Goal: Book appointment/travel/reservation

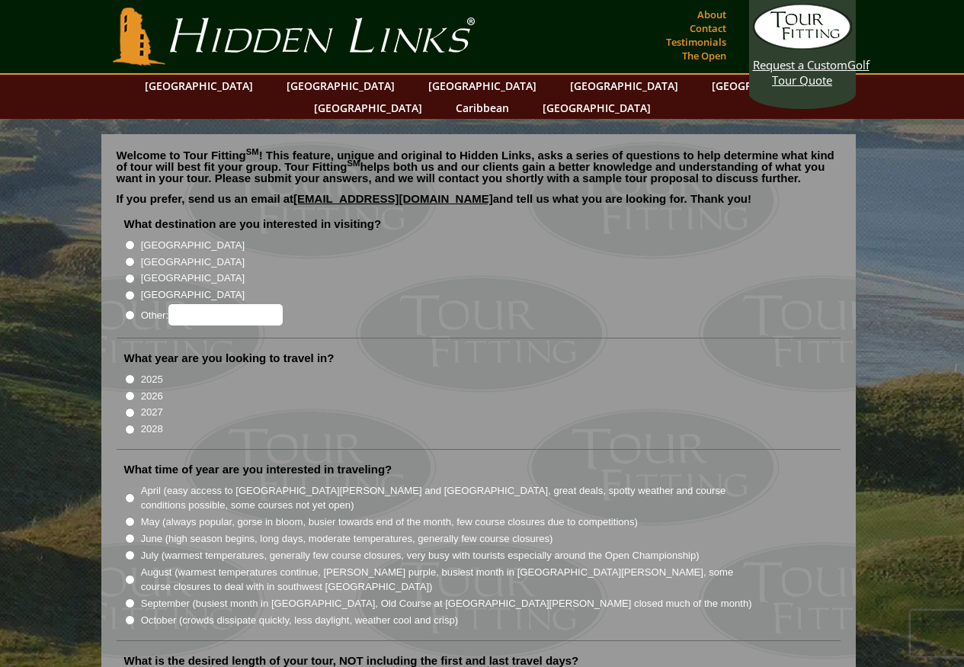
click at [128, 240] on input "[GEOGRAPHIC_DATA]" at bounding box center [130, 245] width 10 height 10
radio input "true"
click at [129, 391] on input "2026" at bounding box center [130, 396] width 10 height 10
radio input "true"
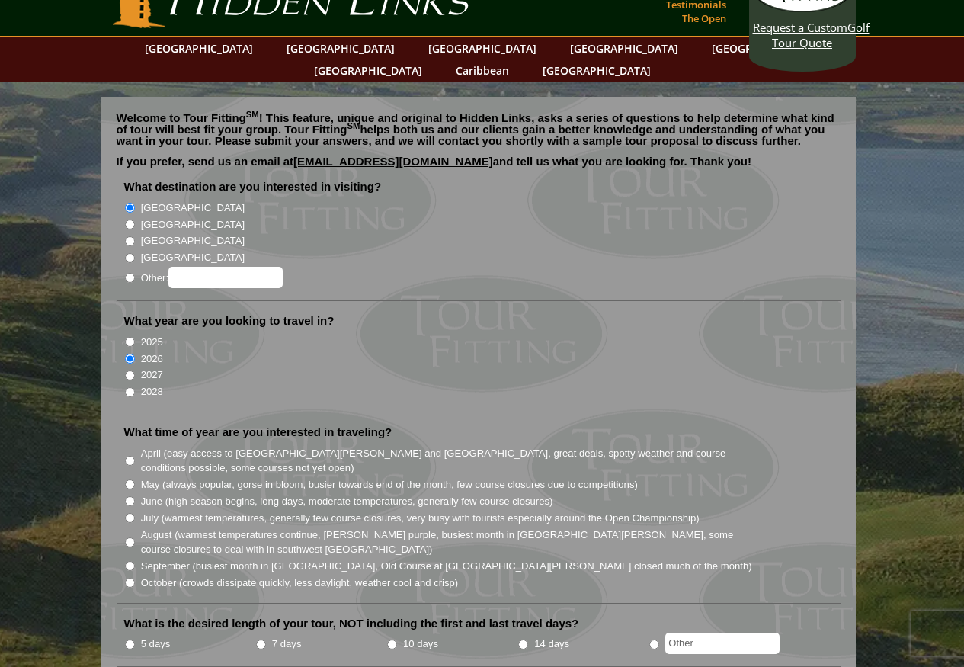
scroll to position [152, 0]
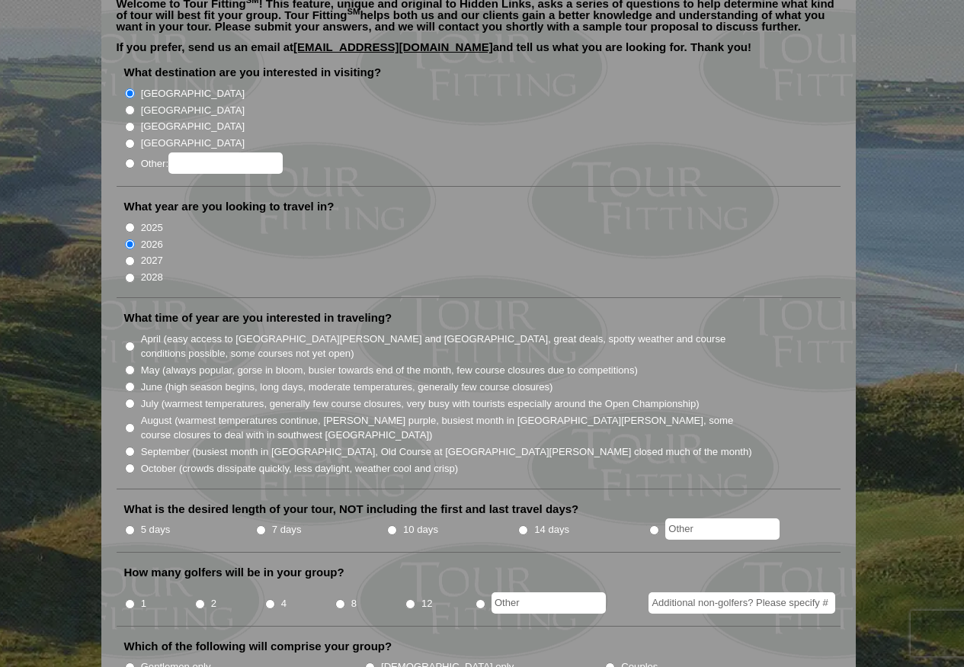
click at [129, 365] on input "May (always popular, gorse in bloom, busier towards end of the month, few cours…" at bounding box center [130, 370] width 10 height 10
radio input "true"
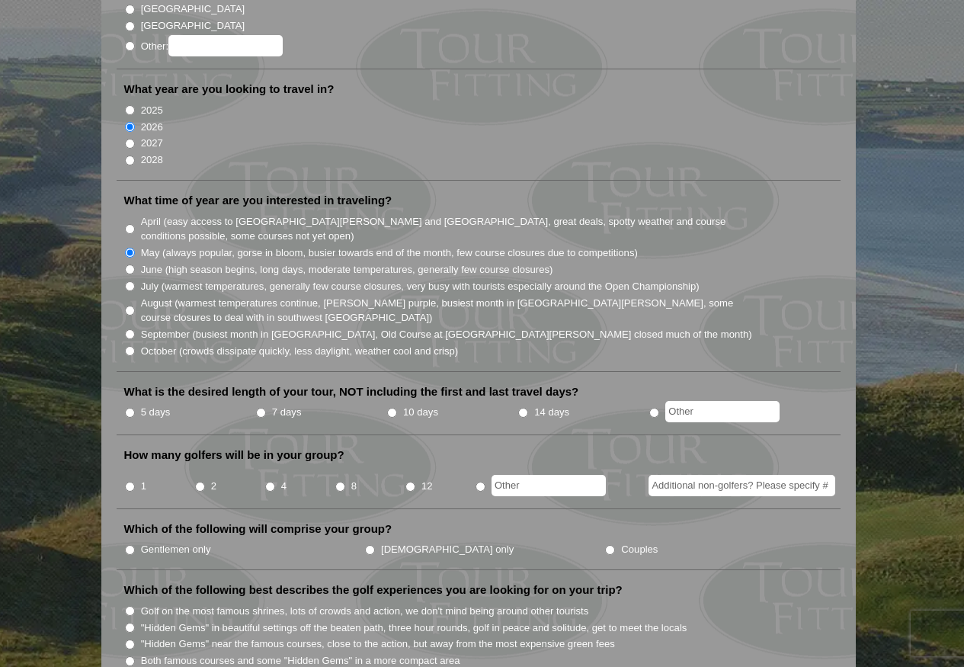
scroll to position [304, 0]
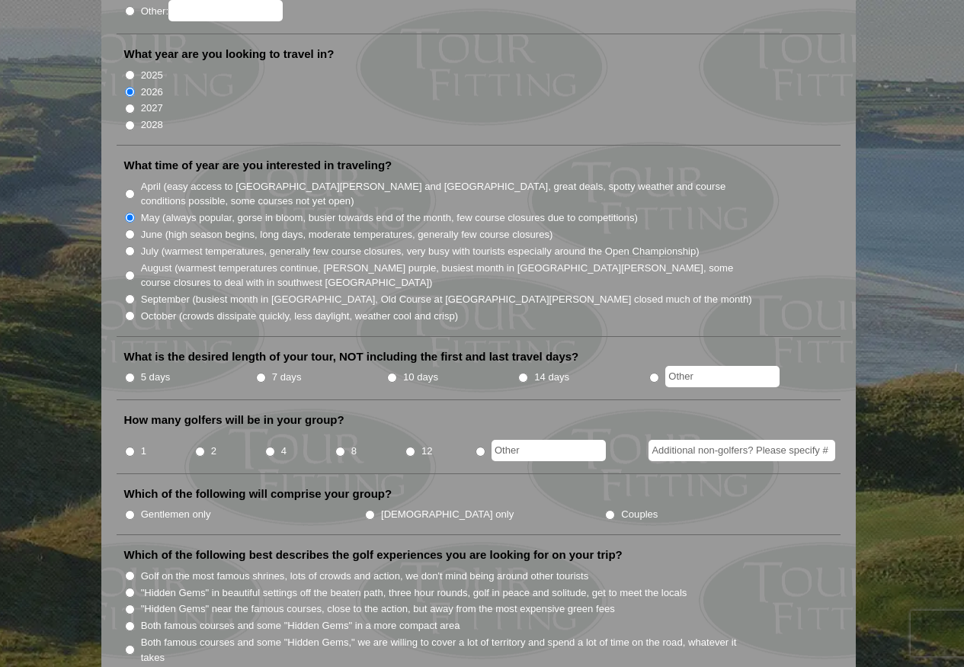
click at [520, 373] on input "14 days" at bounding box center [523, 378] width 10 height 10
radio input "true"
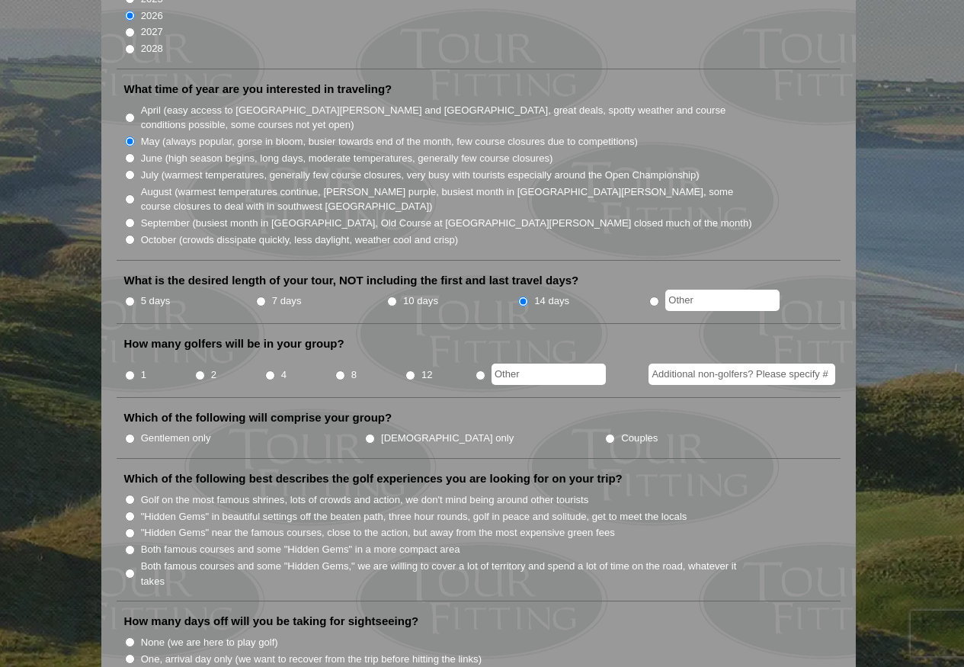
click at [201, 370] on input "2" at bounding box center [200, 375] width 10 height 10
radio input "true"
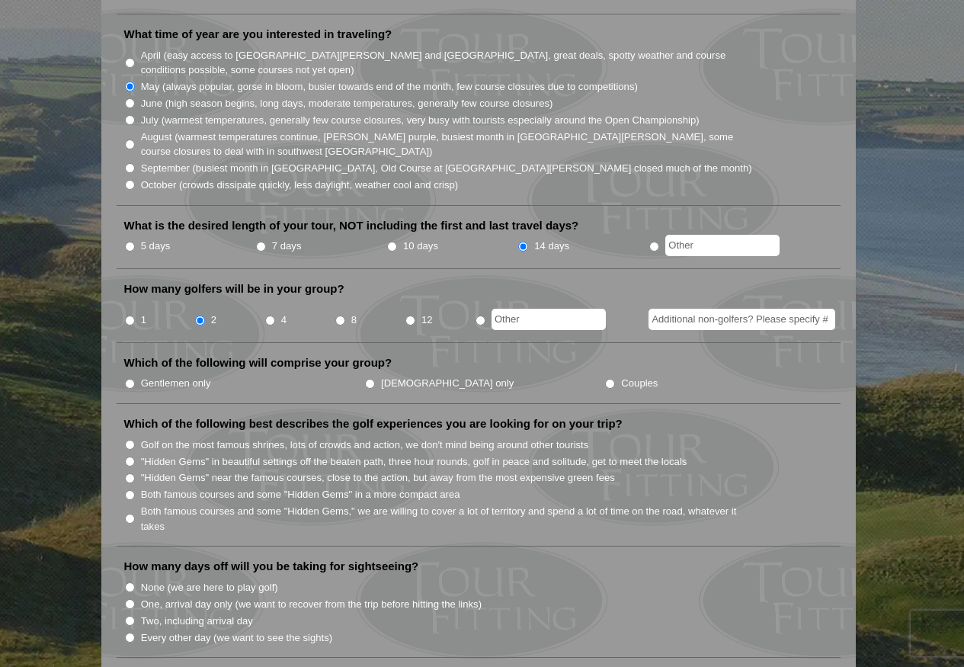
scroll to position [456, 0]
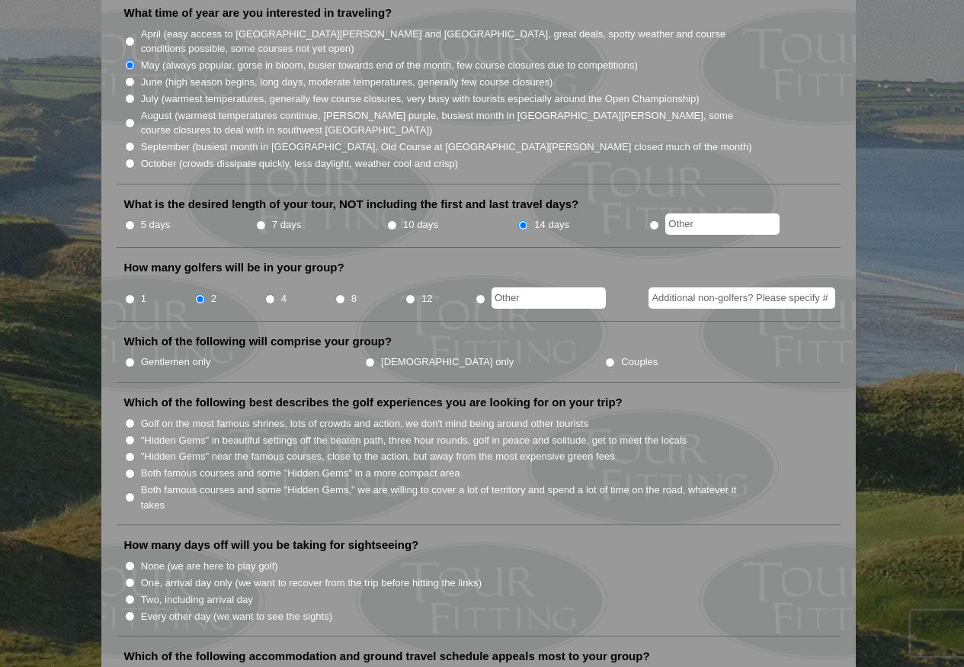
click at [605, 357] on input "Couples" at bounding box center [610, 362] width 10 height 10
radio input "true"
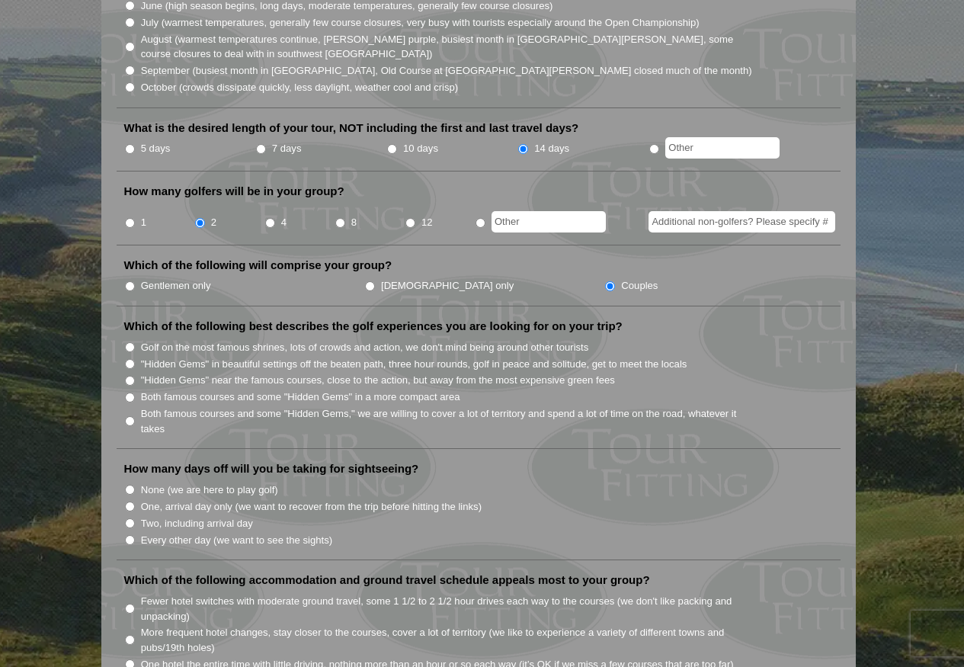
scroll to position [609, 0]
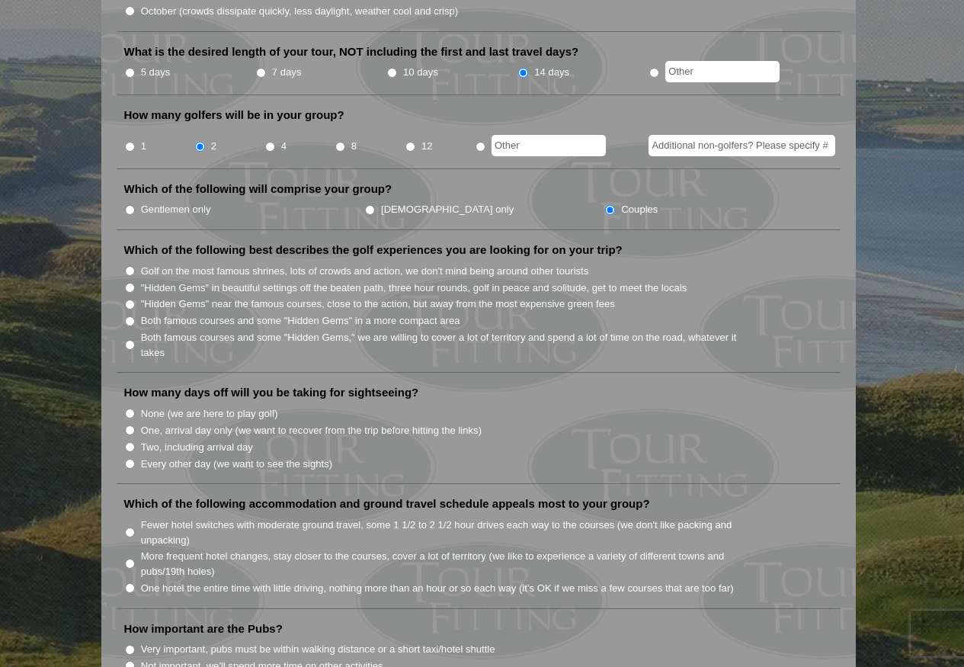
click at [130, 340] on input "Both famous courses and some "Hidden Gems," we are willing to cover a lot of te…" at bounding box center [130, 345] width 10 height 10
radio input "true"
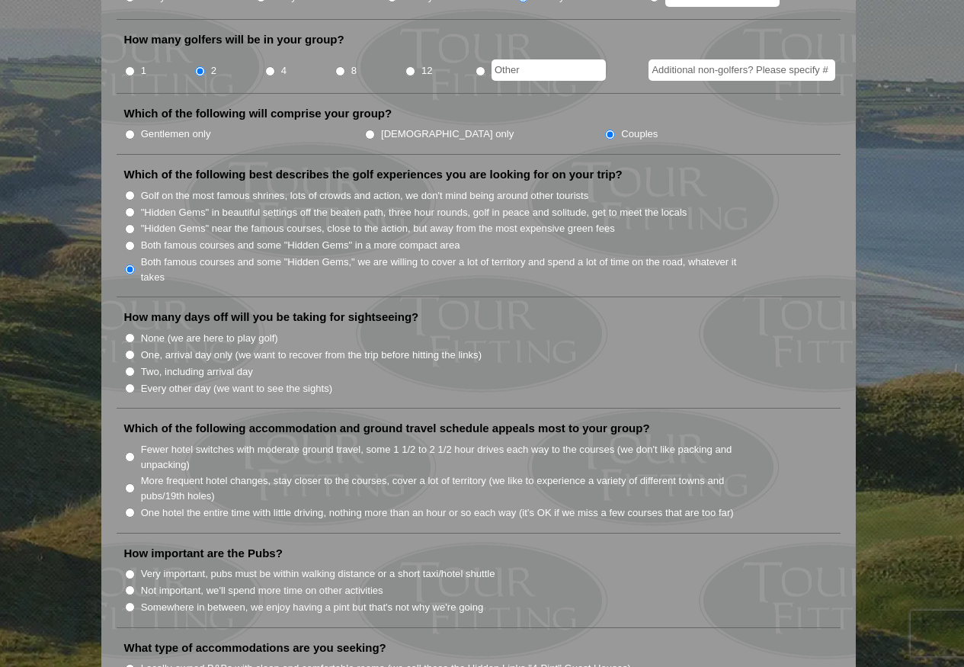
click at [131, 367] on input "Two, including arrival day" at bounding box center [130, 372] width 10 height 10
radio input "true"
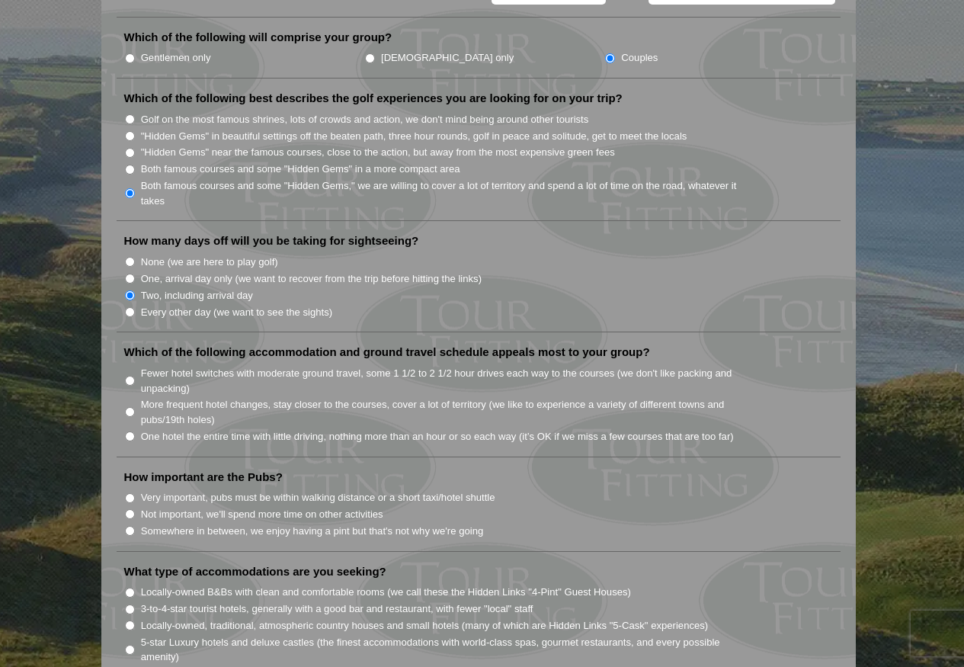
scroll to position [837, 0]
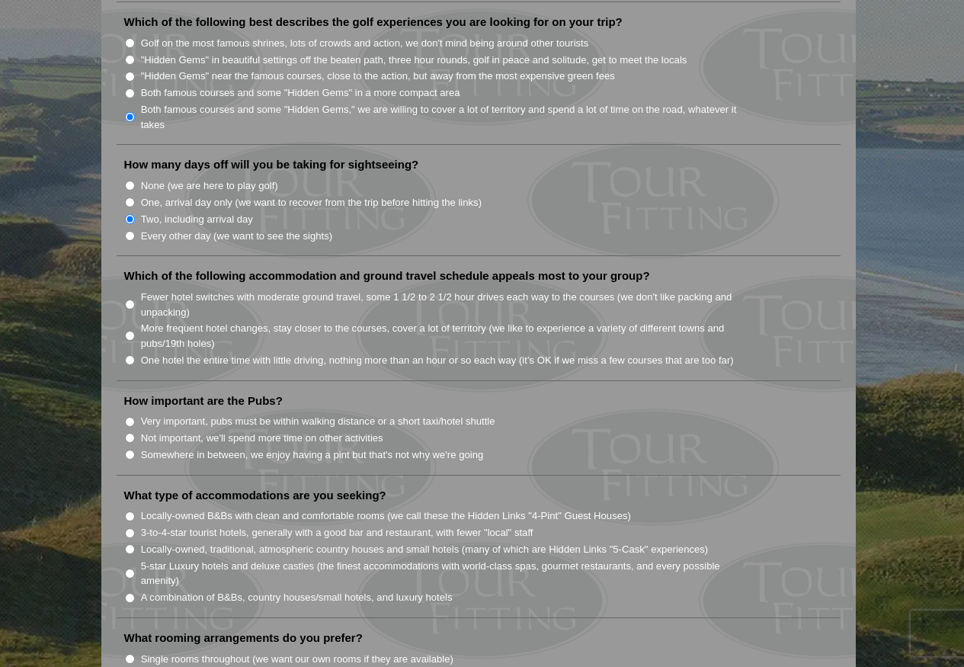
click at [130, 331] on input "More frequent hotel changes, stay closer to the courses, cover a lot of territo…" at bounding box center [130, 336] width 10 height 10
radio input "true"
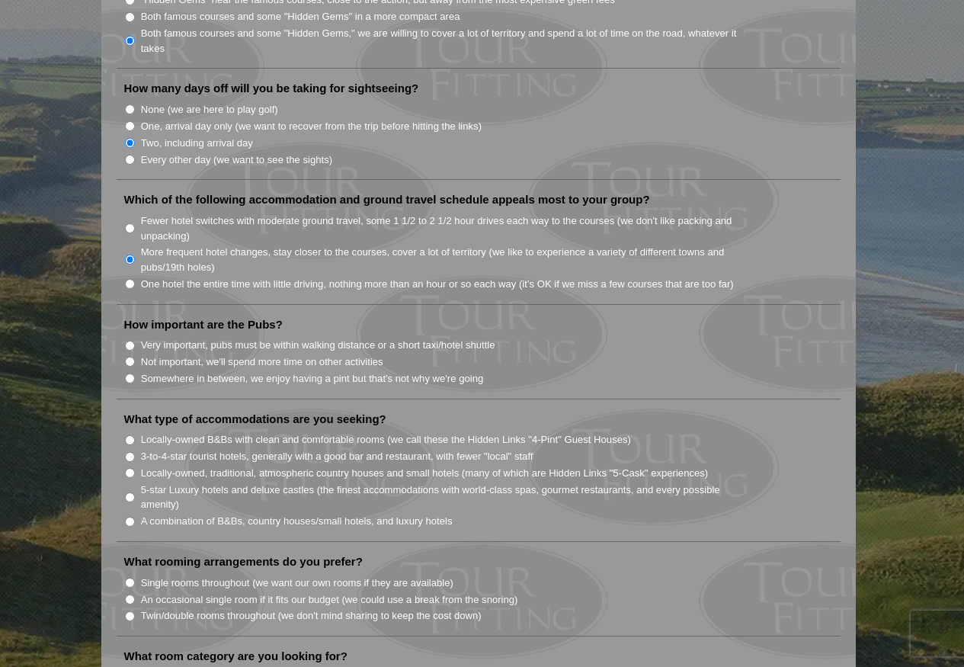
click at [132, 373] on input "Somewhere in between, we enjoy having a pint but that's not why we're going" at bounding box center [130, 378] width 10 height 10
radio input "true"
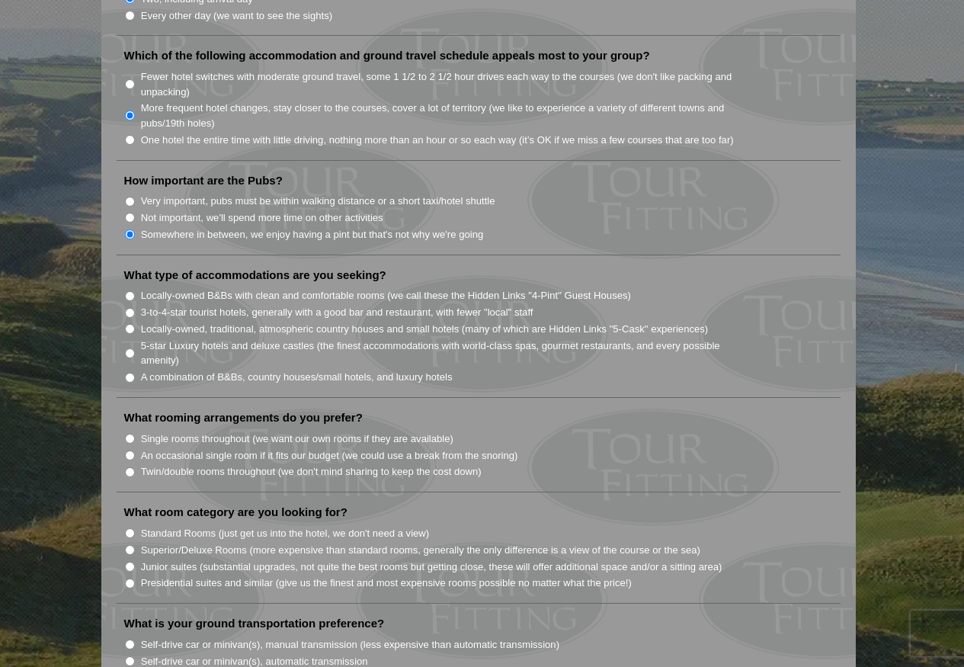
scroll to position [1065, 0]
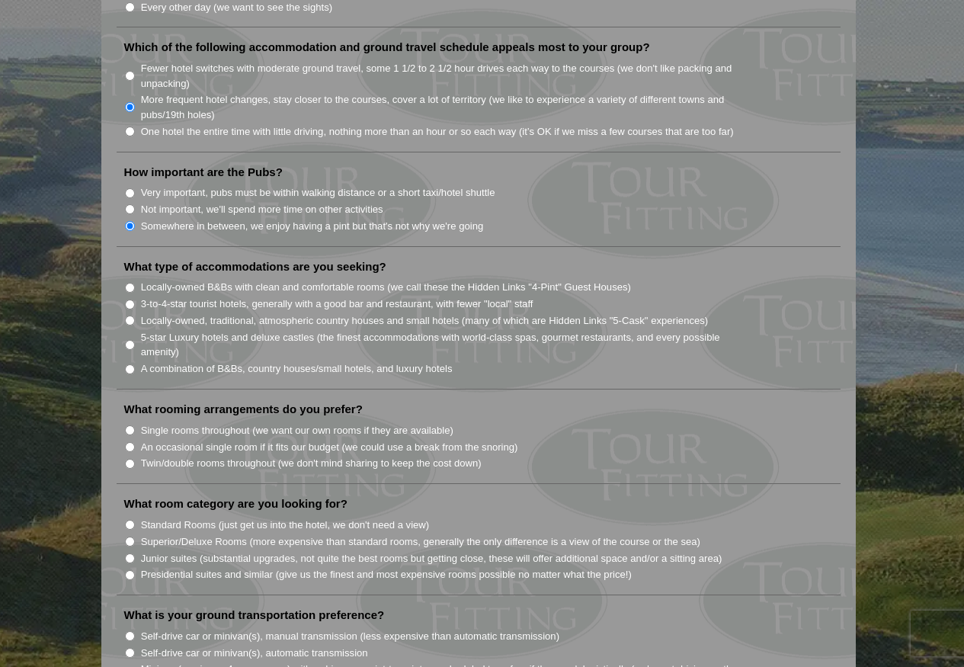
click at [131, 315] on input "Locally-owned, traditional, atmospheric country houses and small hotels (many o…" at bounding box center [130, 320] width 10 height 10
radio input "true"
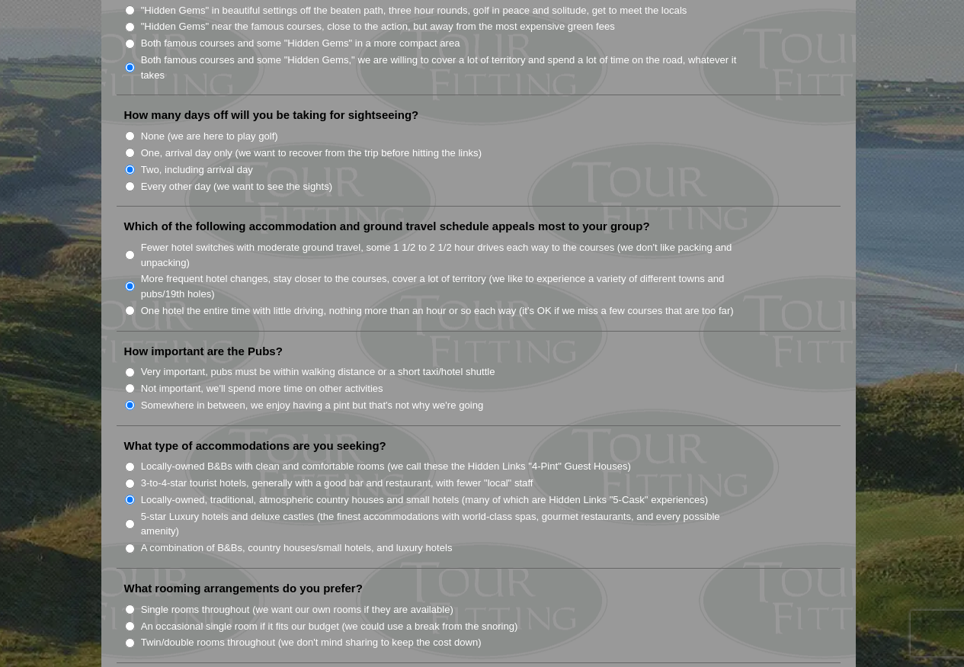
scroll to position [1218, 0]
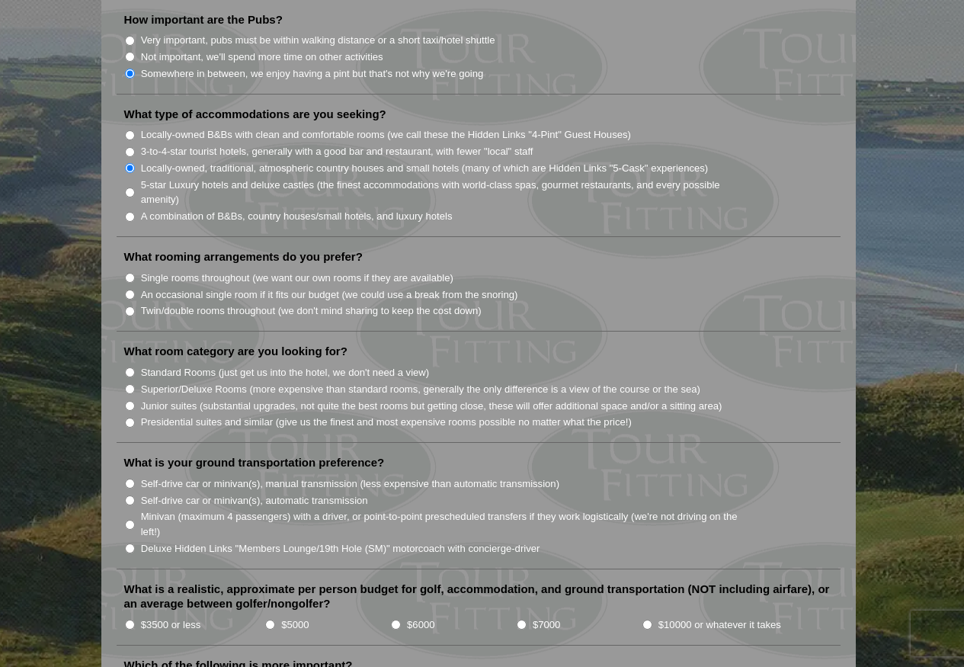
click at [130, 273] on input "Single rooms throughout (we want our own rooms if they are available)" at bounding box center [130, 278] width 10 height 10
radio input "true"
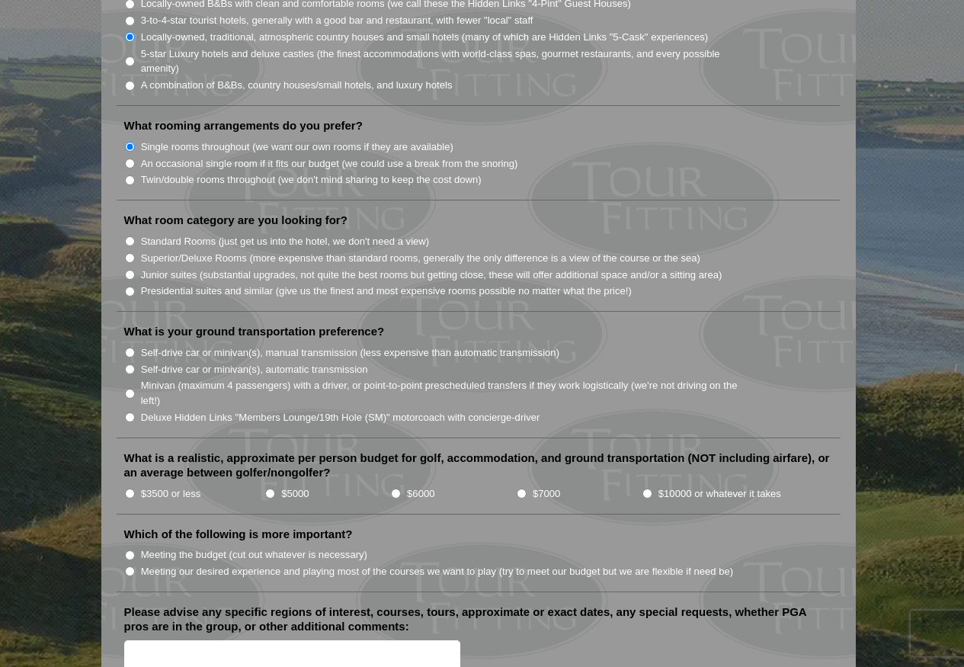
scroll to position [1294, 0]
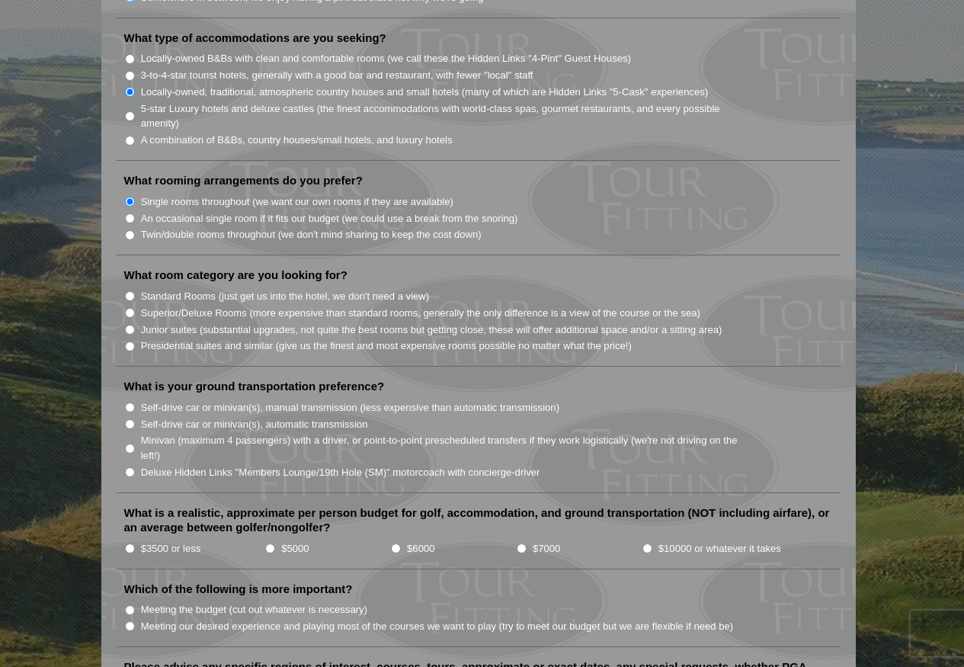
click at [129, 325] on input "Junior suites (substantial upgrades, not quite the best rooms but getting close…" at bounding box center [130, 330] width 10 height 10
radio input "true"
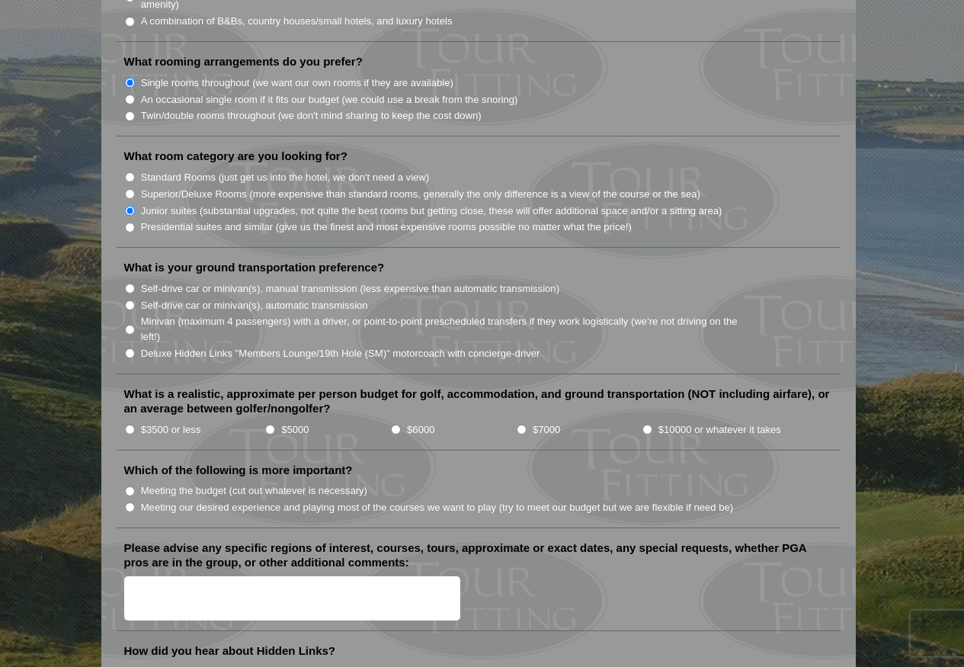
scroll to position [1446, 0]
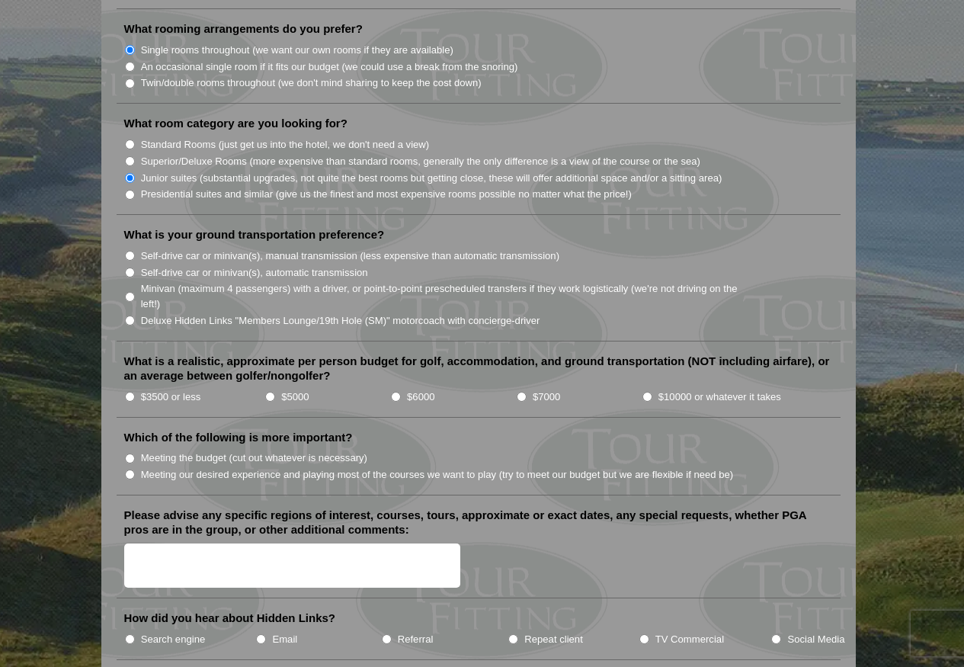
click at [132, 251] on input "Self-drive car or minivan(s), manual transmission (less expensive than automati…" at bounding box center [130, 256] width 10 height 10
radio input "true"
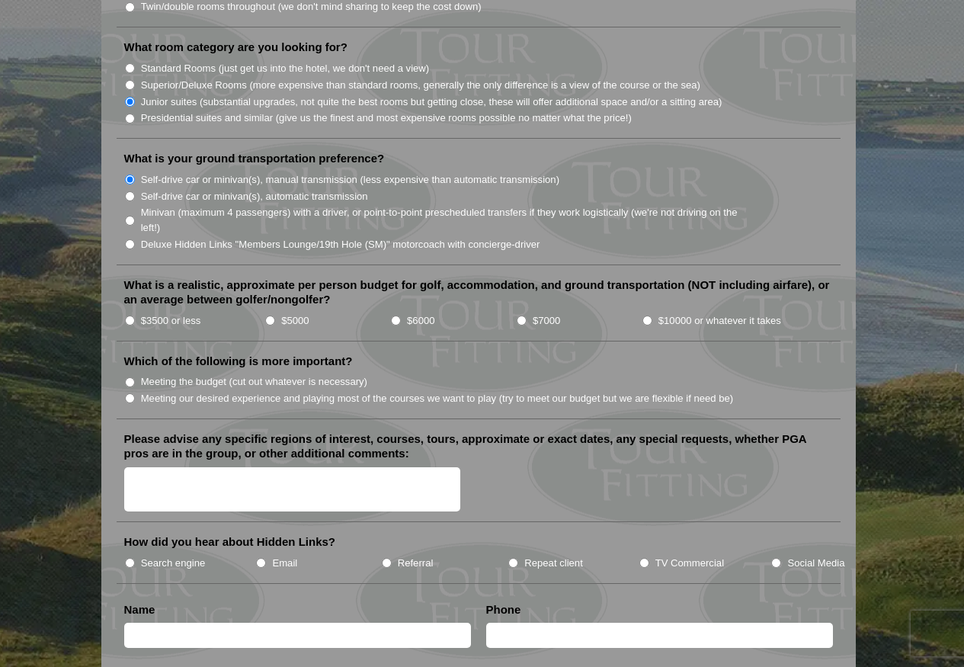
click at [646, 315] on input "$10000 or whatever it takes" at bounding box center [647, 320] width 10 height 10
radio input "true"
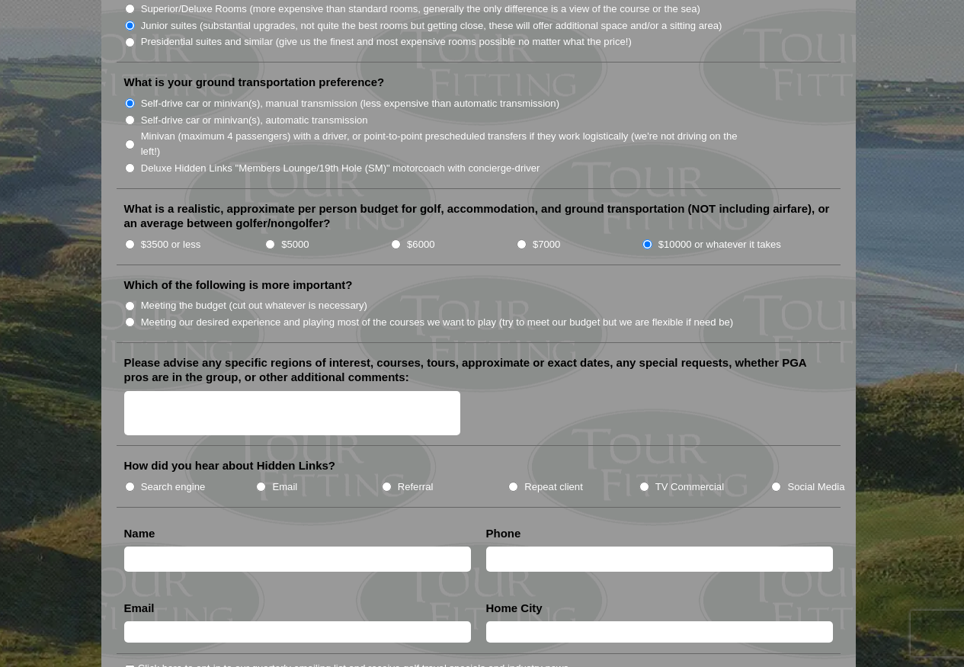
click at [131, 317] on input "Meeting our desired experience and playing most of the courses we want to play …" at bounding box center [130, 322] width 10 height 10
radio input "true"
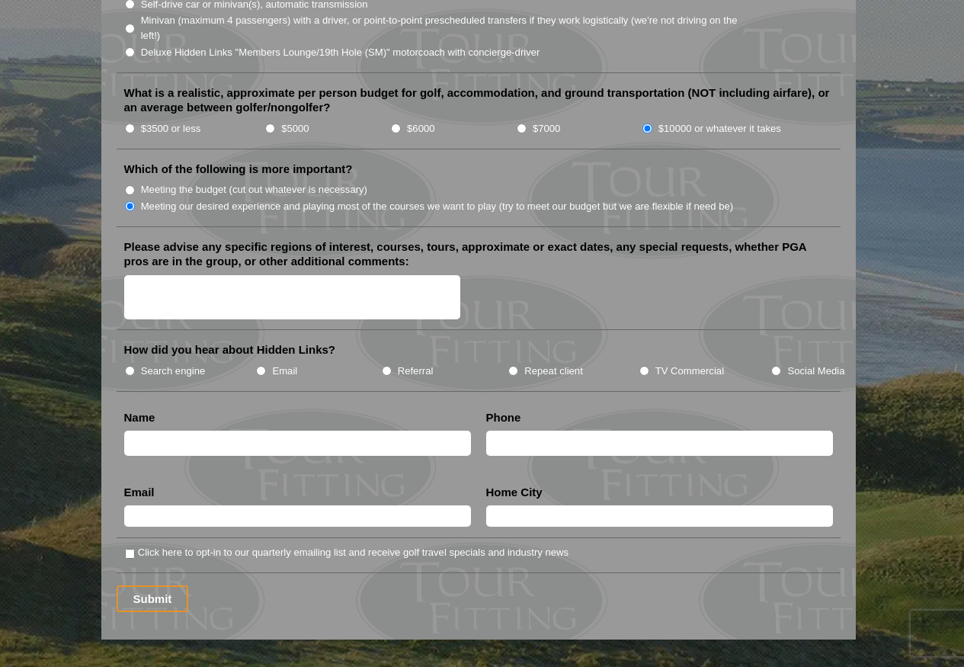
scroll to position [1750, 0]
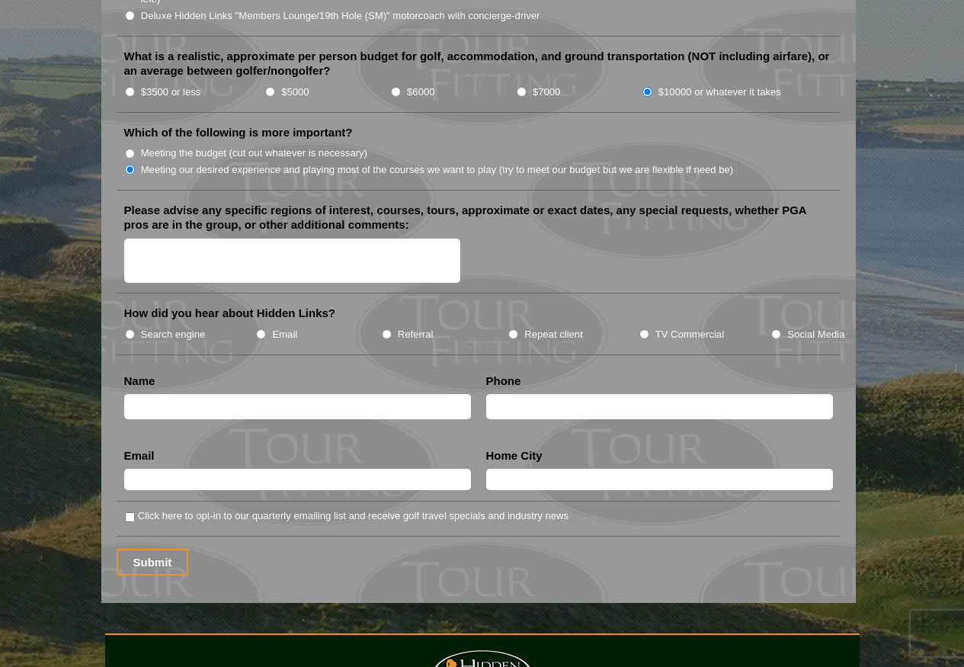
click at [642, 329] on input "TV Commercial" at bounding box center [644, 334] width 10 height 10
radio input "true"
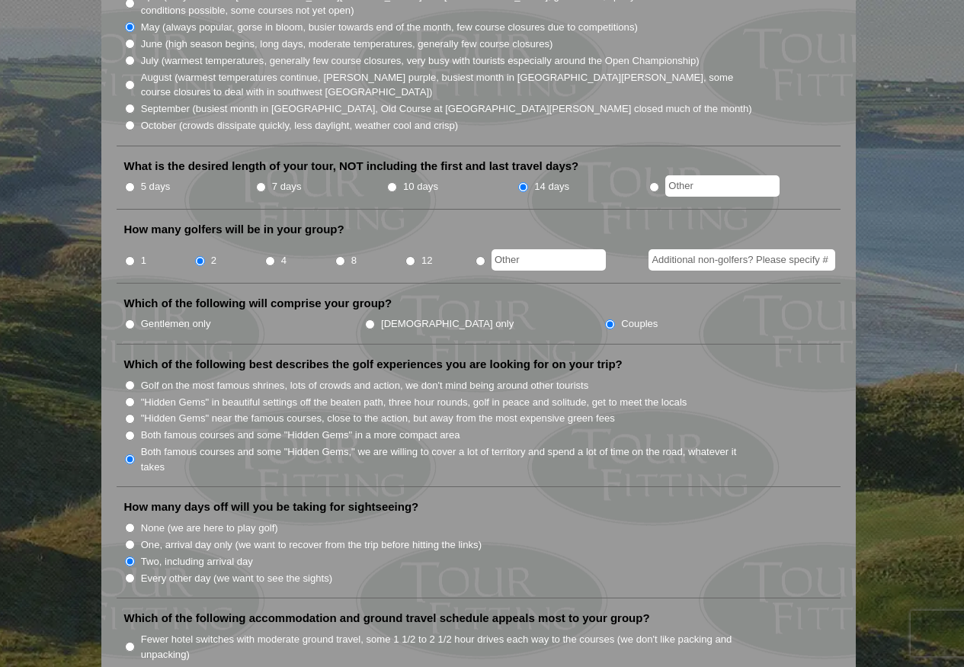
scroll to position [0, 0]
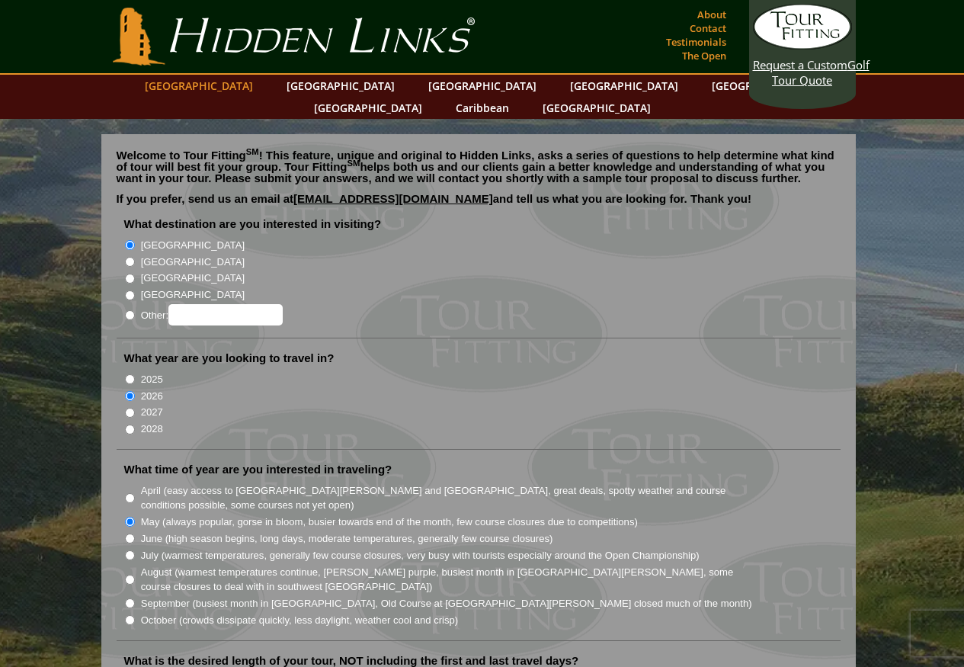
click at [250, 85] on link "[GEOGRAPHIC_DATA]" at bounding box center [198, 86] width 123 height 22
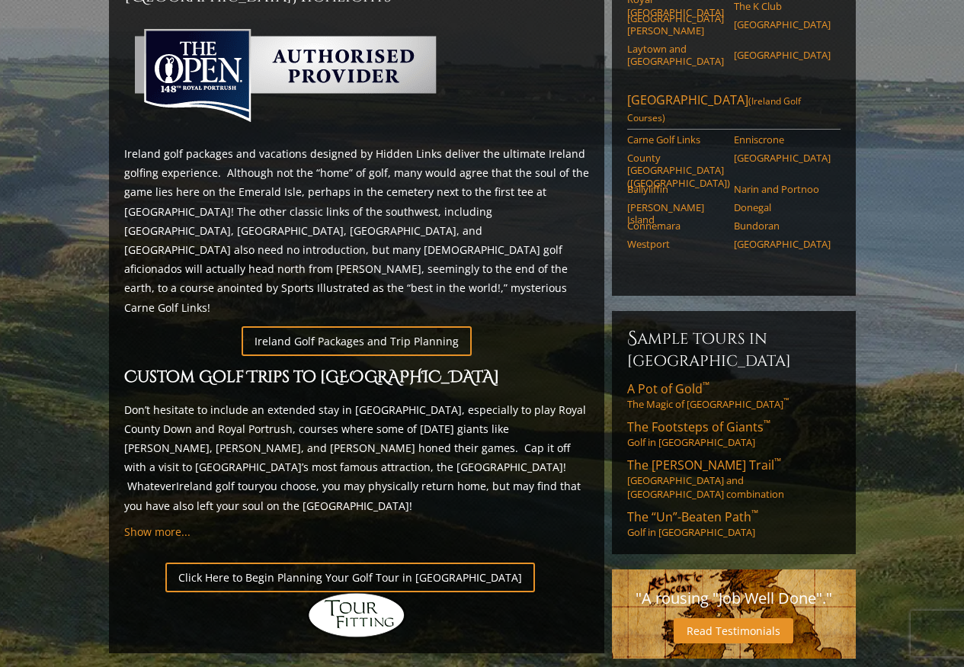
scroll to position [761, 0]
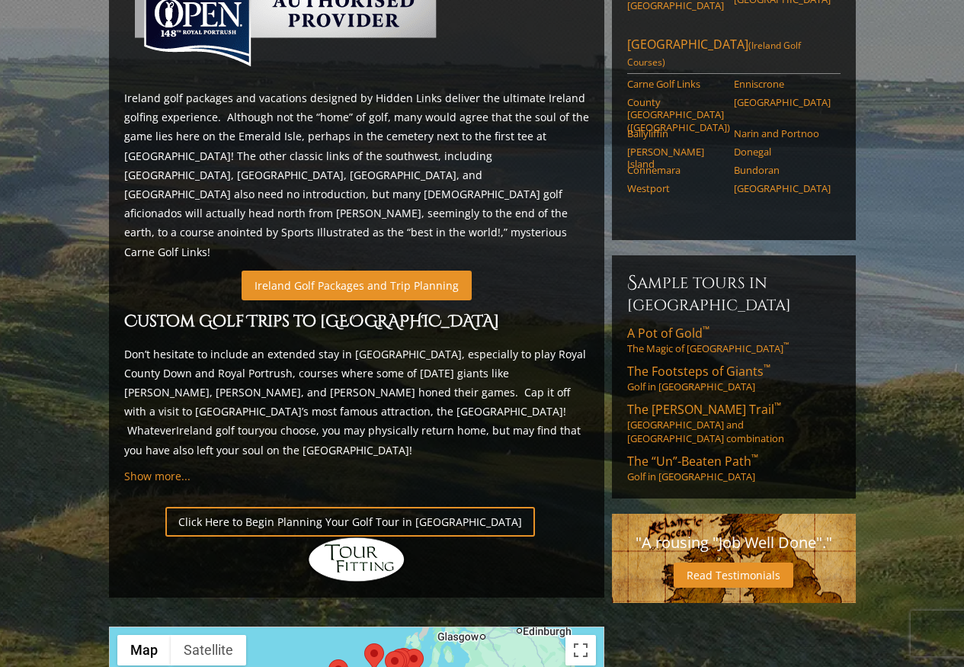
click at [313, 271] on link "Ireland Golf Packages and Trip Planning" at bounding box center [357, 286] width 230 height 30
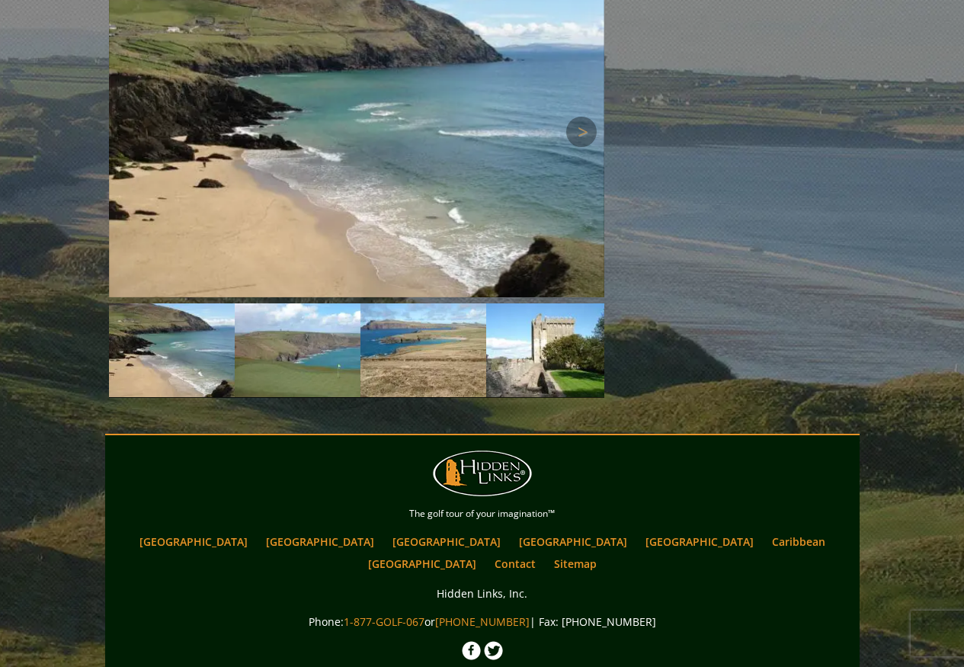
scroll to position [1778, 0]
